Goal: Find specific page/section: Find specific page/section

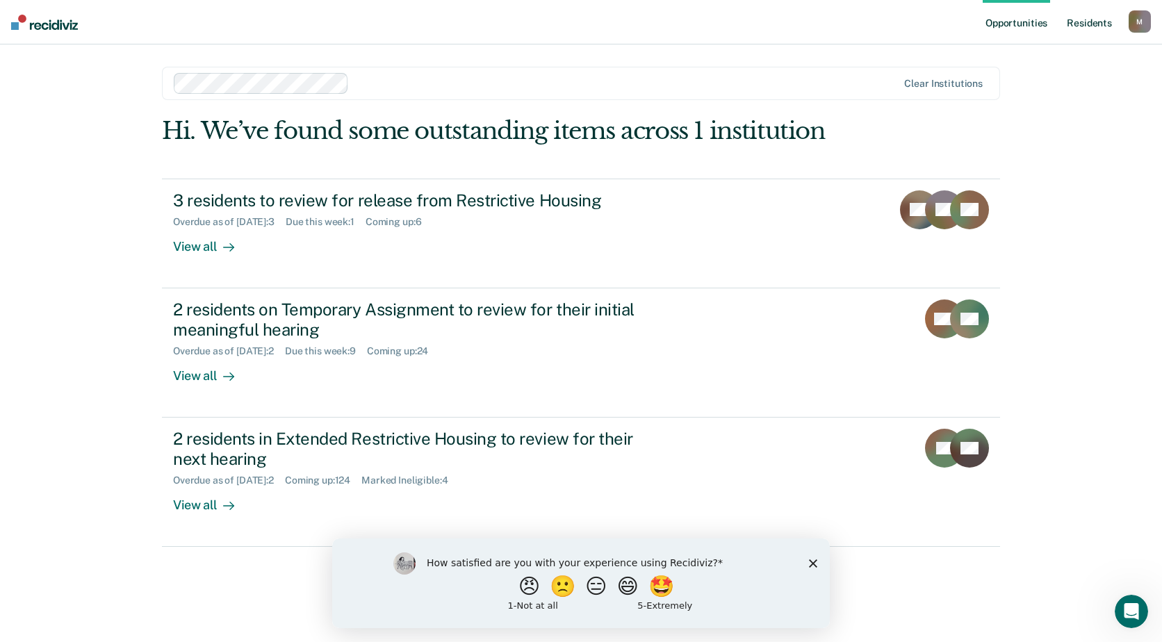
click at [1100, 25] on link "Resident s" at bounding box center [1089, 22] width 51 height 44
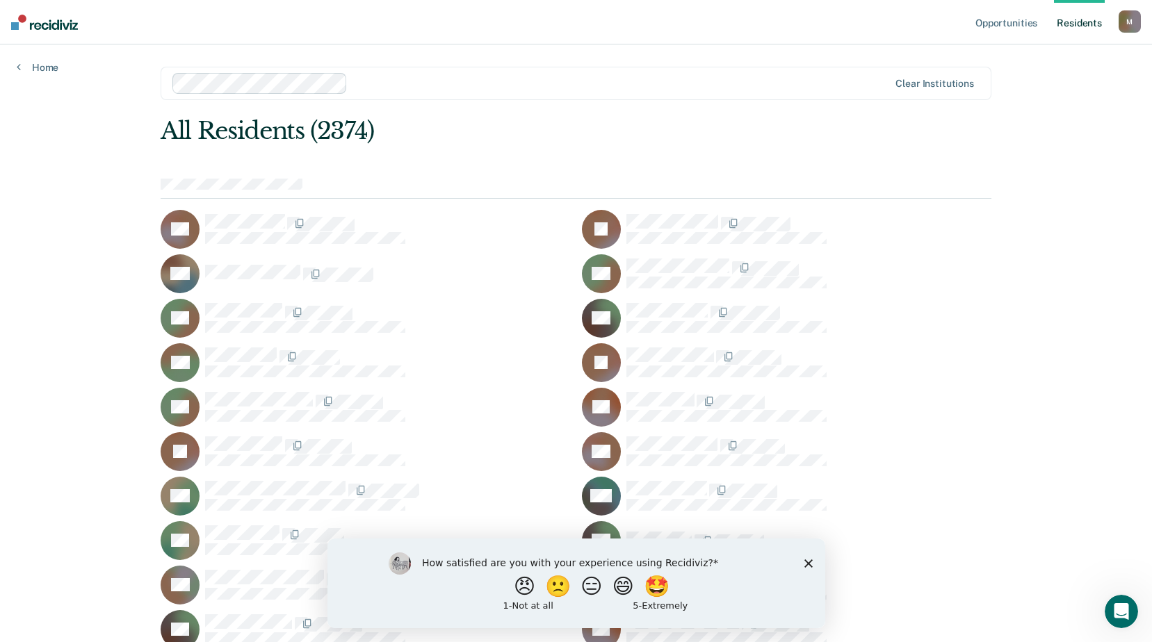
click at [806, 560] on polygon "Close survey" at bounding box center [807, 563] width 8 height 8
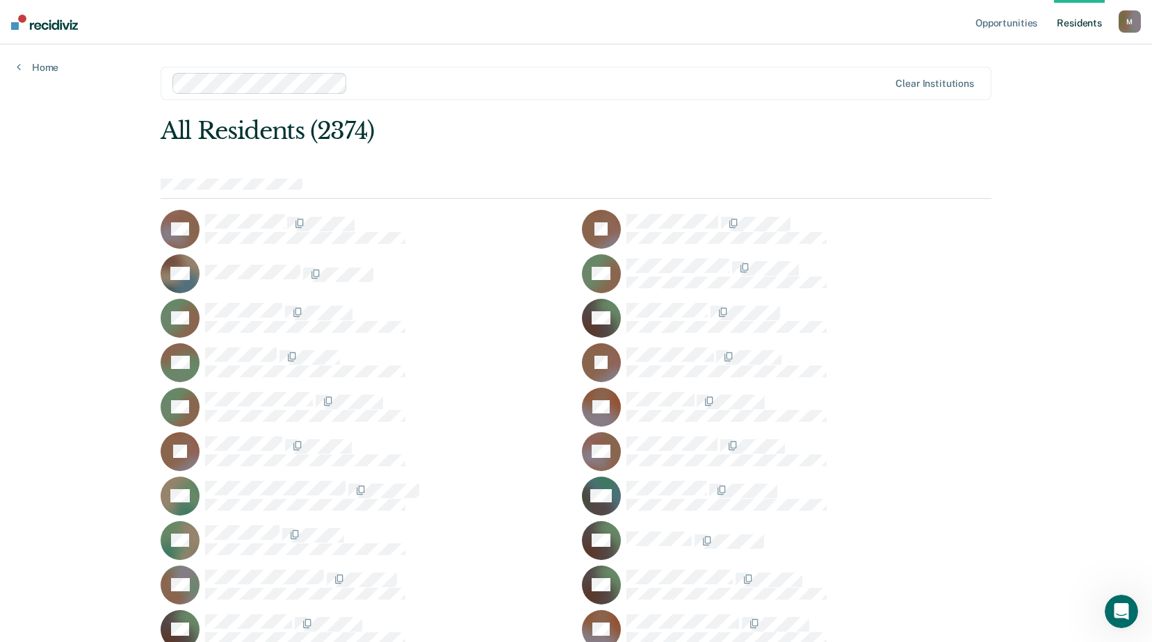
click at [1131, 19] on div "M" at bounding box center [1129, 21] width 22 height 22
drag, startPoint x: 1124, startPoint y: 1, endPoint x: 796, endPoint y: 99, distance: 342.6
click at [796, 99] on div "Clear institutions" at bounding box center [576, 83] width 831 height 33
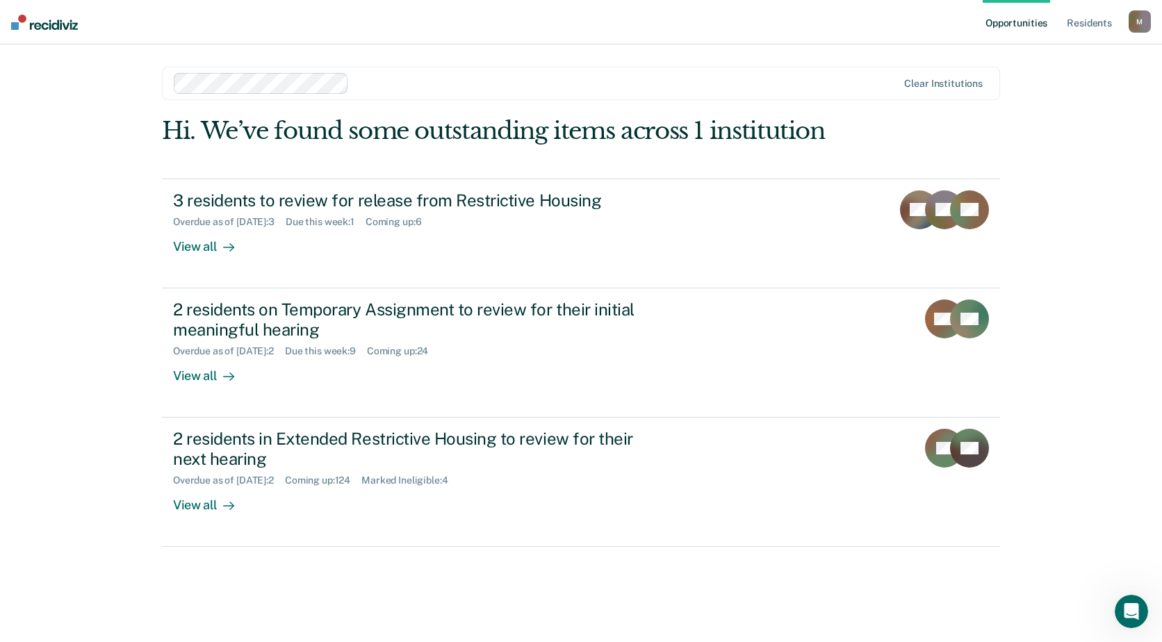
click at [1077, 116] on div "Opportunities Resident s [PERSON_NAME][EMAIL_ADDRESS][PERSON_NAME][DOMAIN_NAME]…" at bounding box center [581, 321] width 1162 height 642
click at [1091, 18] on link "Resident s" at bounding box center [1089, 22] width 51 height 44
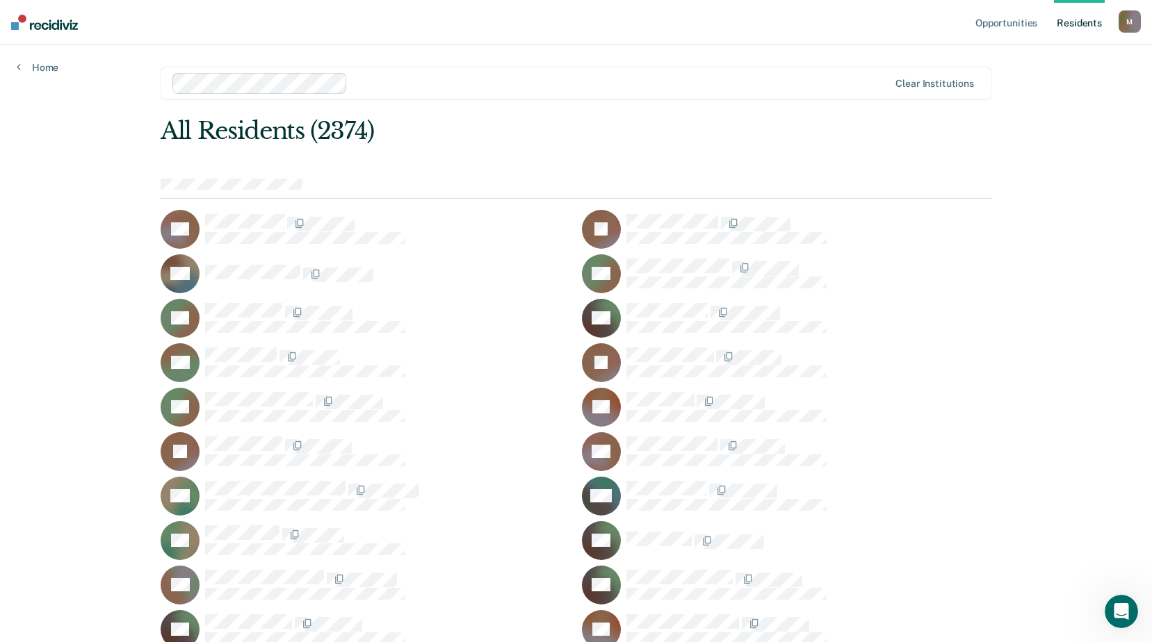
scroll to position [36063, 0]
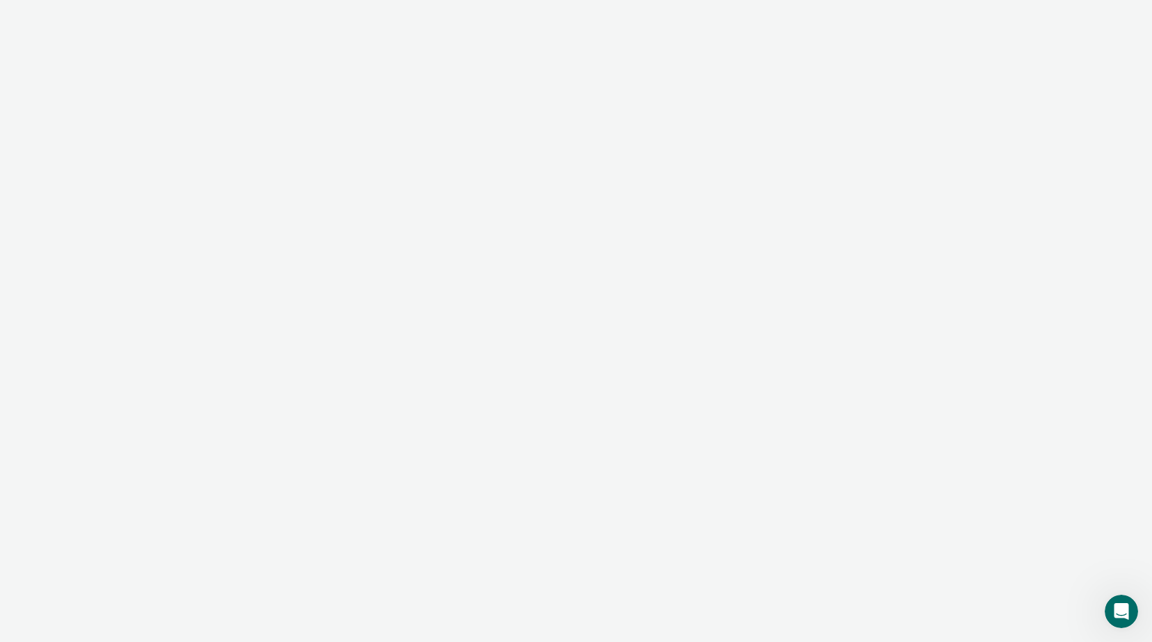
click at [970, 246] on div at bounding box center [576, 321] width 1152 height 642
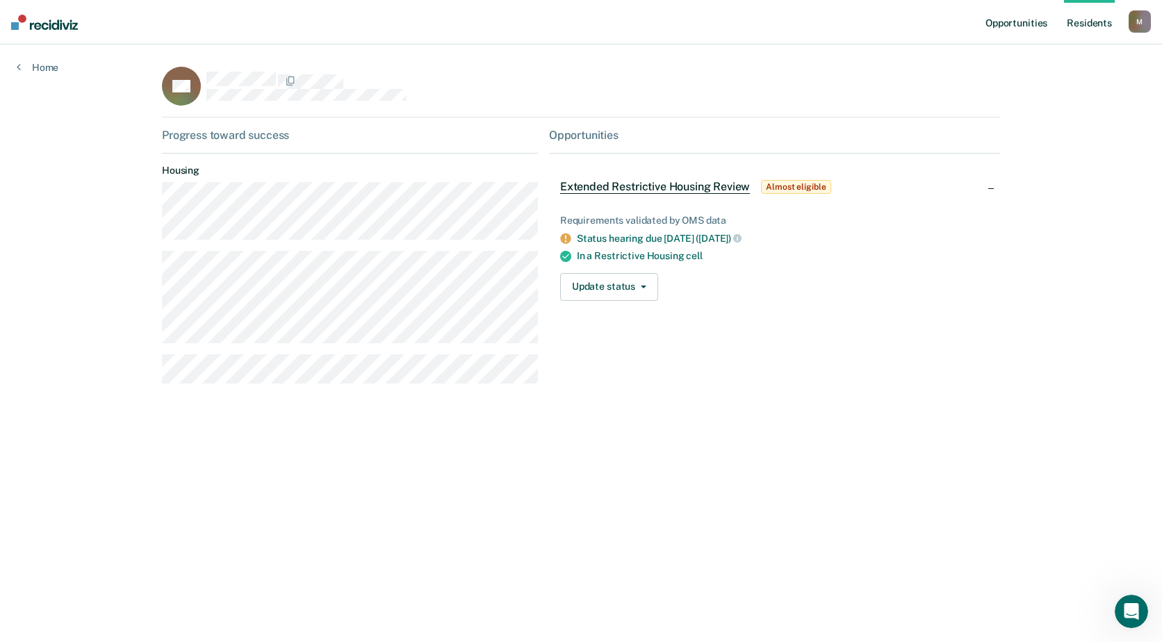
click at [1022, 26] on link "Opportunities" at bounding box center [1016, 22] width 67 height 44
